Goal: Check status: Check status

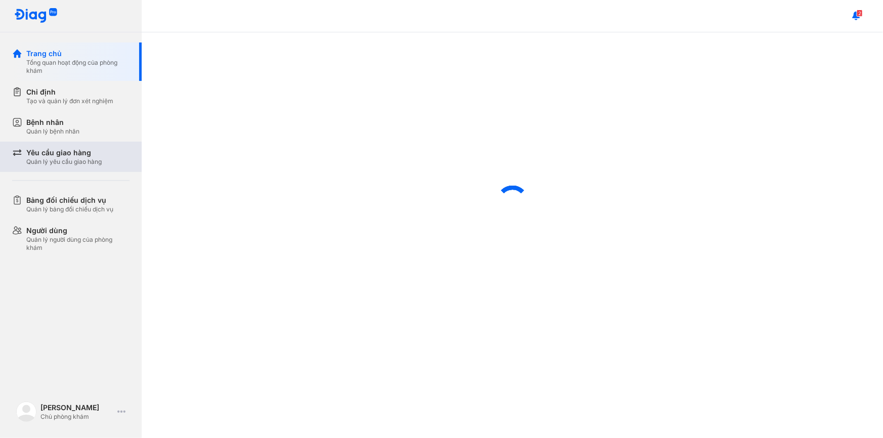
click at [40, 145] on div "Yêu cầu giao hàng Quản lý yêu cầu giao hàng" at bounding box center [76, 157] width 129 height 30
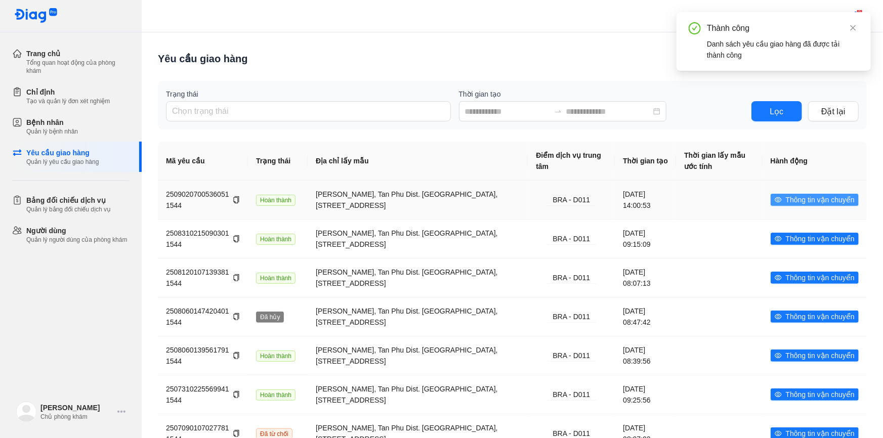
click at [774, 199] on icon "eye" at bounding box center [777, 199] width 7 height 5
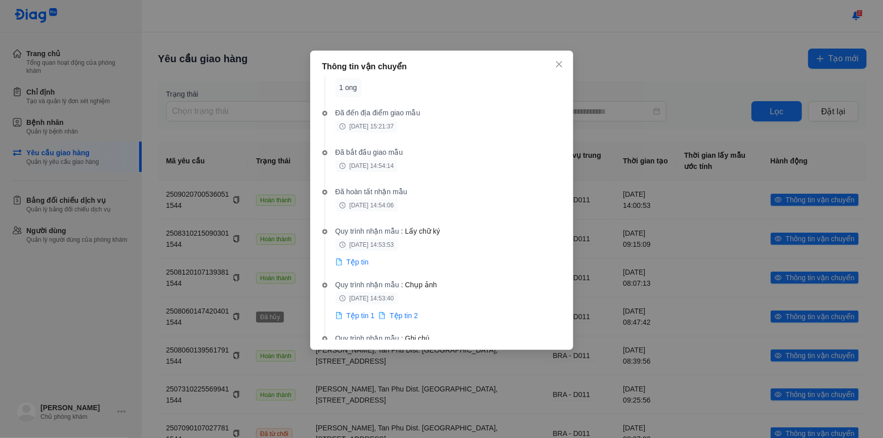
scroll to position [230, 0]
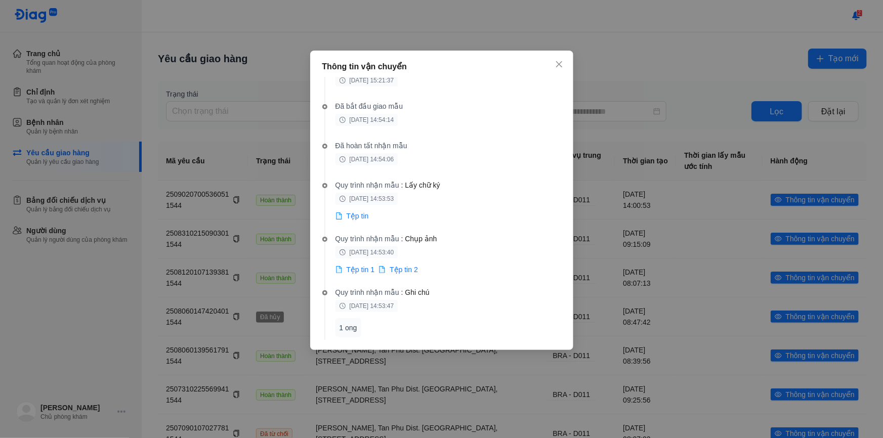
click at [359, 221] on div "Tệp tin" at bounding box center [351, 217] width 33 height 12
click at [358, 217] on span "Tệp tin" at bounding box center [357, 216] width 22 height 10
click at [361, 270] on span "Tệp tin 1" at bounding box center [360, 270] width 28 height 10
click at [402, 266] on span "Tệp tin 2" at bounding box center [403, 270] width 28 height 10
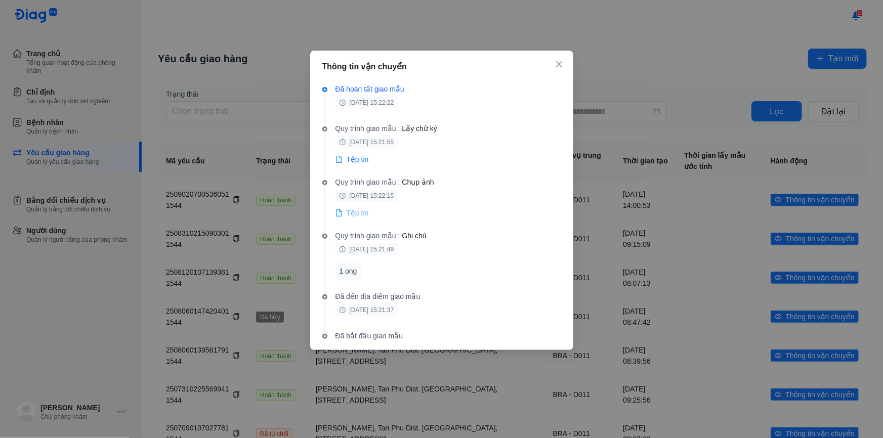
click at [353, 216] on span "Tệp tin" at bounding box center [357, 213] width 22 height 10
